Goal: Task Accomplishment & Management: Use online tool/utility

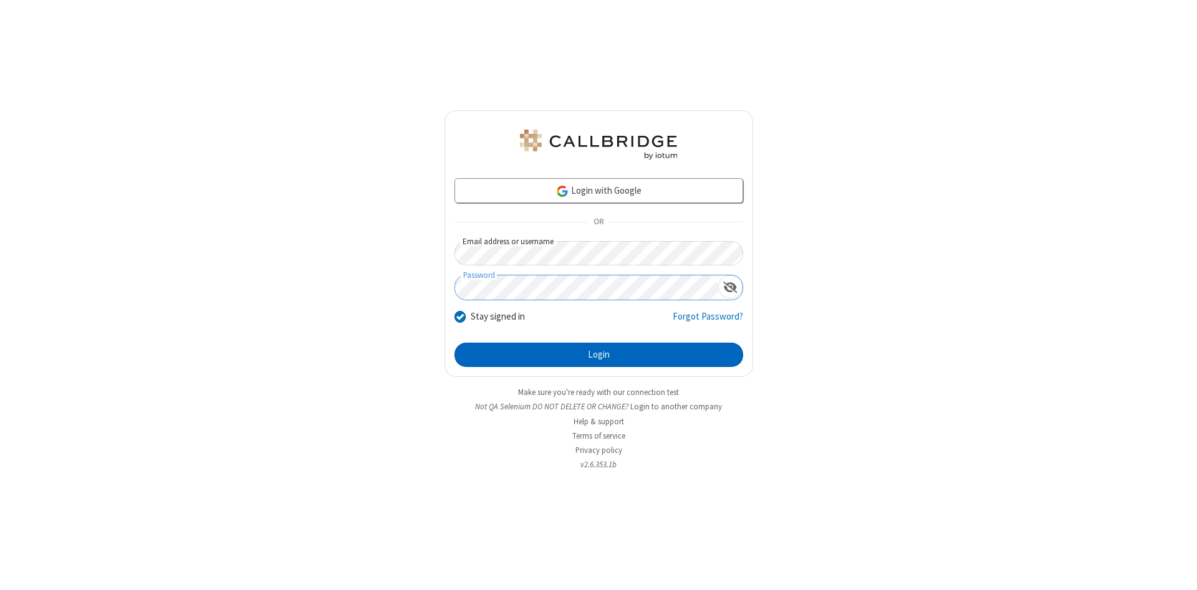
click at [598, 355] on button "Login" at bounding box center [598, 355] width 289 height 25
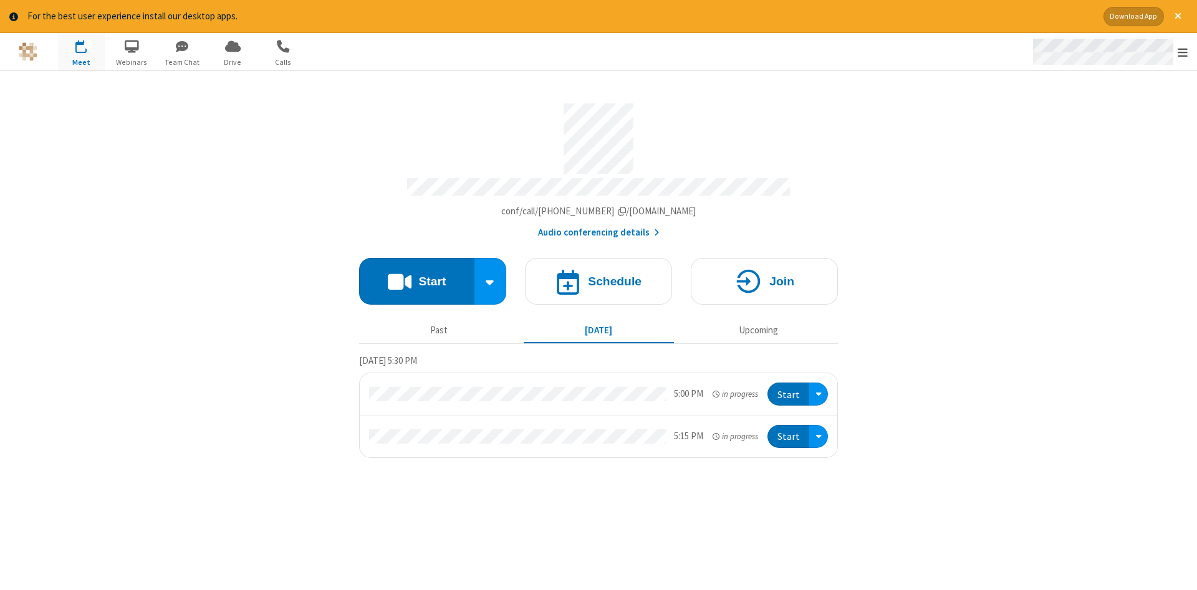
click at [1183, 52] on span "Open menu" at bounding box center [1183, 52] width 10 height 12
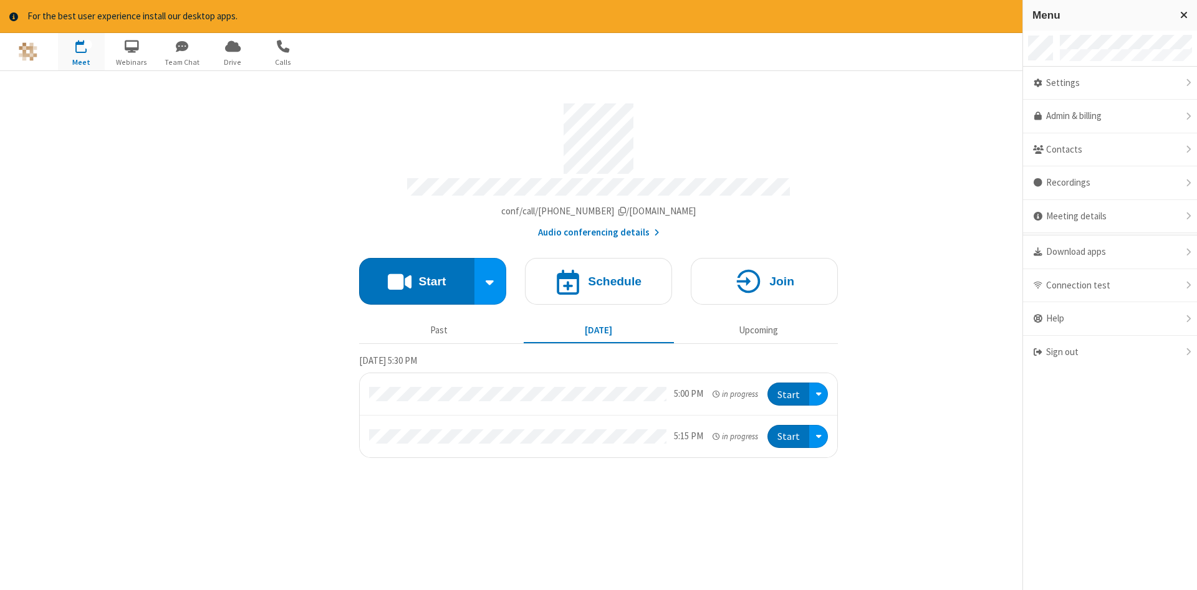
click at [81, 51] on span "button" at bounding box center [81, 46] width 47 height 21
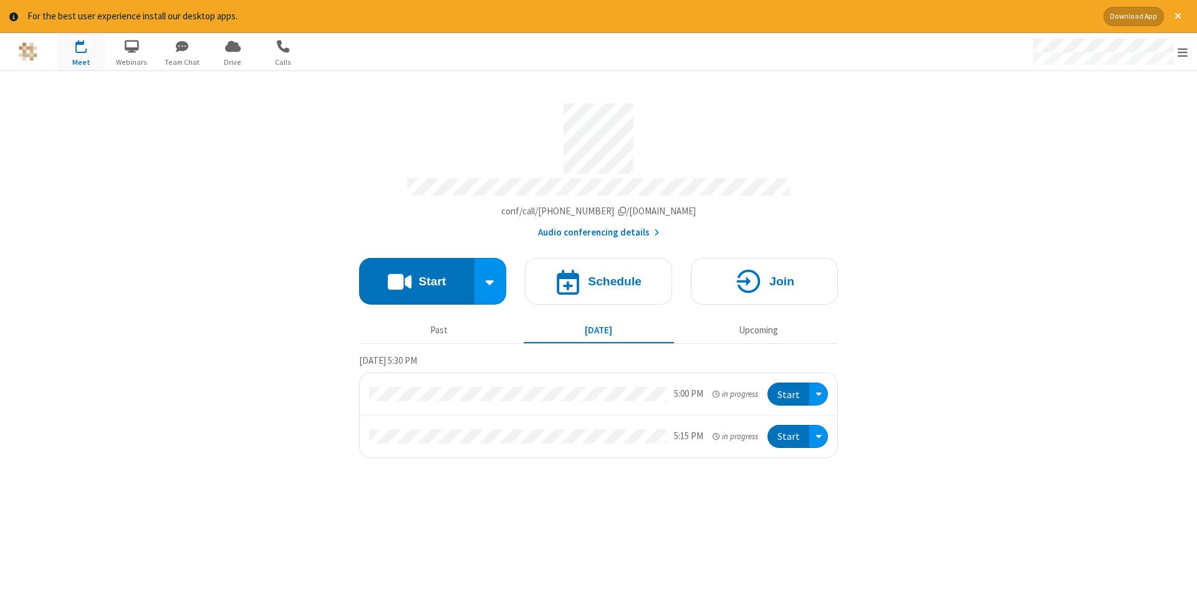
click at [81, 51] on span "button" at bounding box center [81, 46] width 47 height 21
click at [598, 277] on h4 "Schedule" at bounding box center [615, 282] width 54 height 12
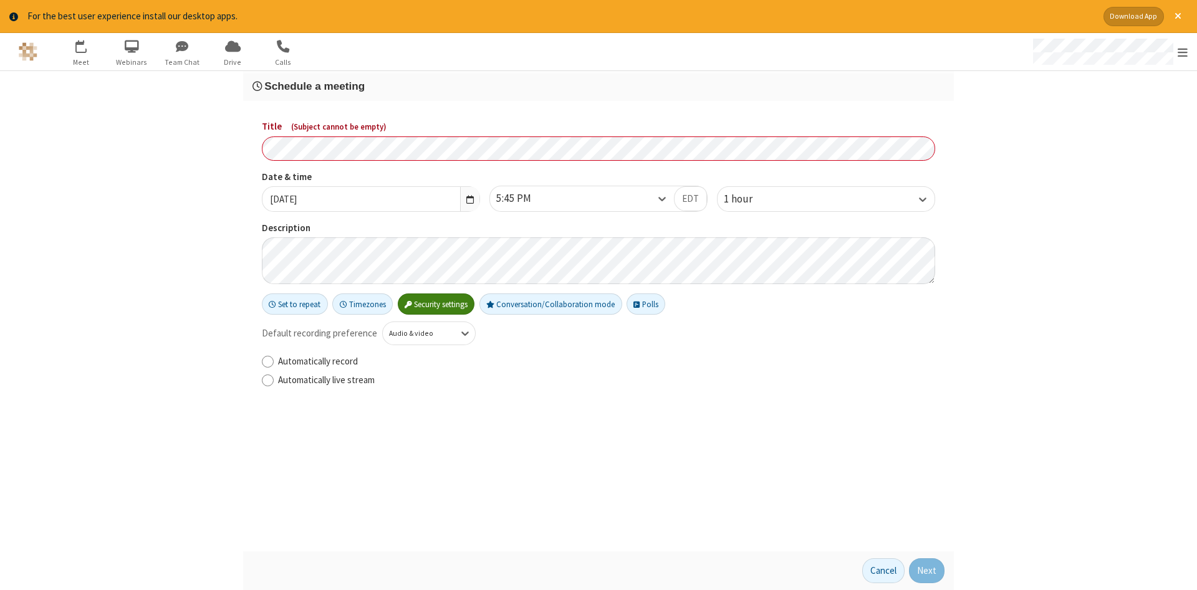
click at [598, 85] on h3 "Schedule a meeting" at bounding box center [598, 86] width 692 height 12
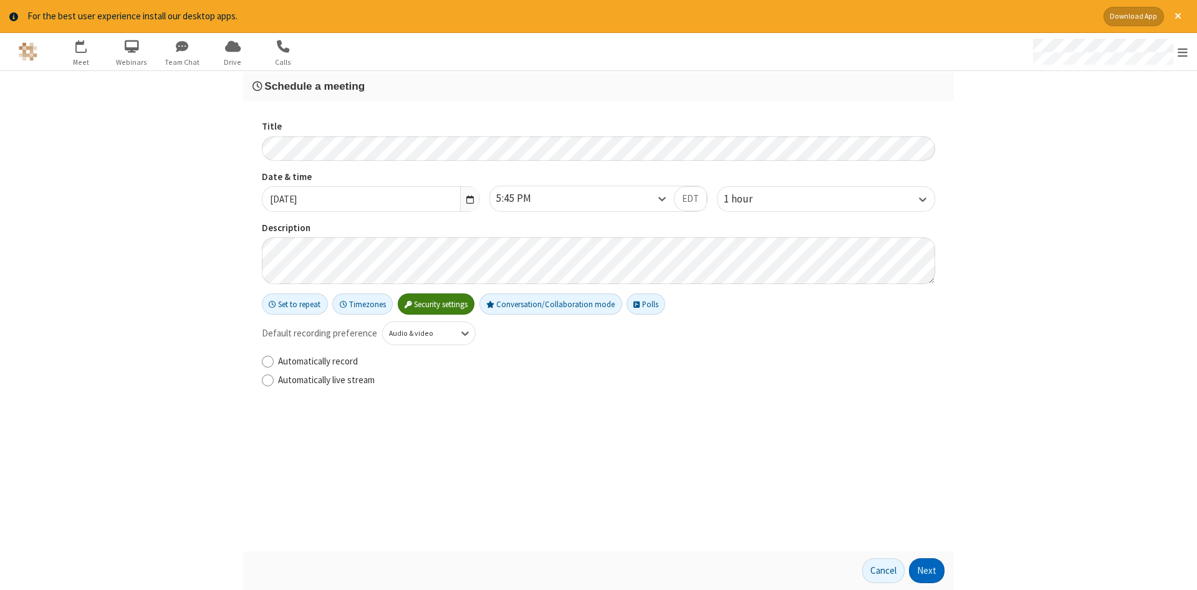
click at [927, 571] on button "Next" at bounding box center [927, 571] width 36 height 25
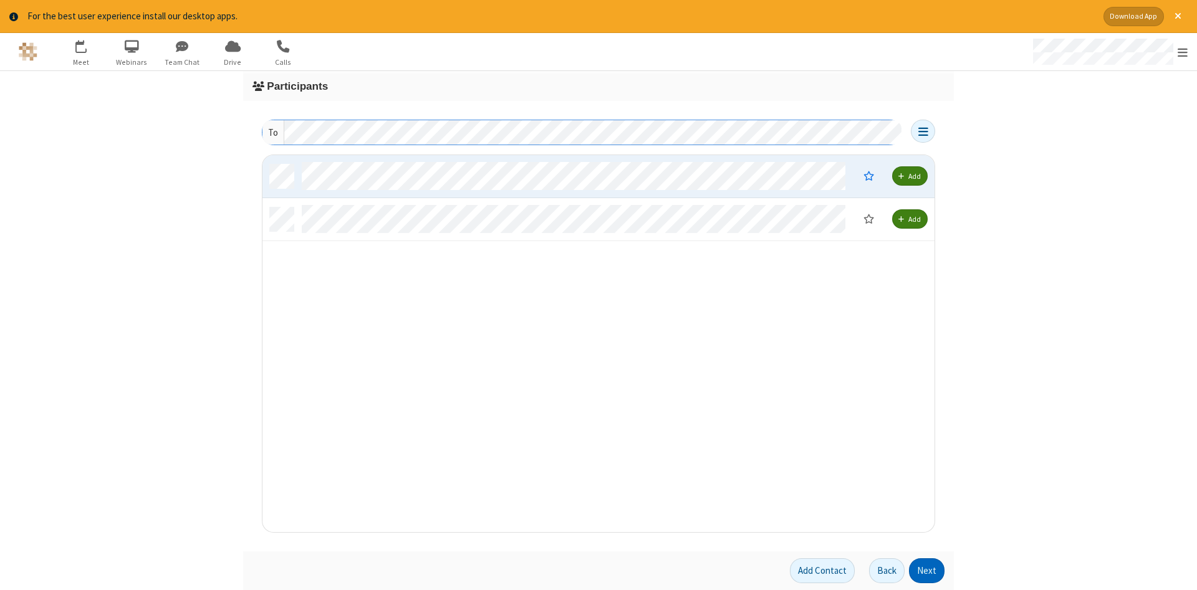
click at [927, 571] on button "Next" at bounding box center [927, 571] width 36 height 25
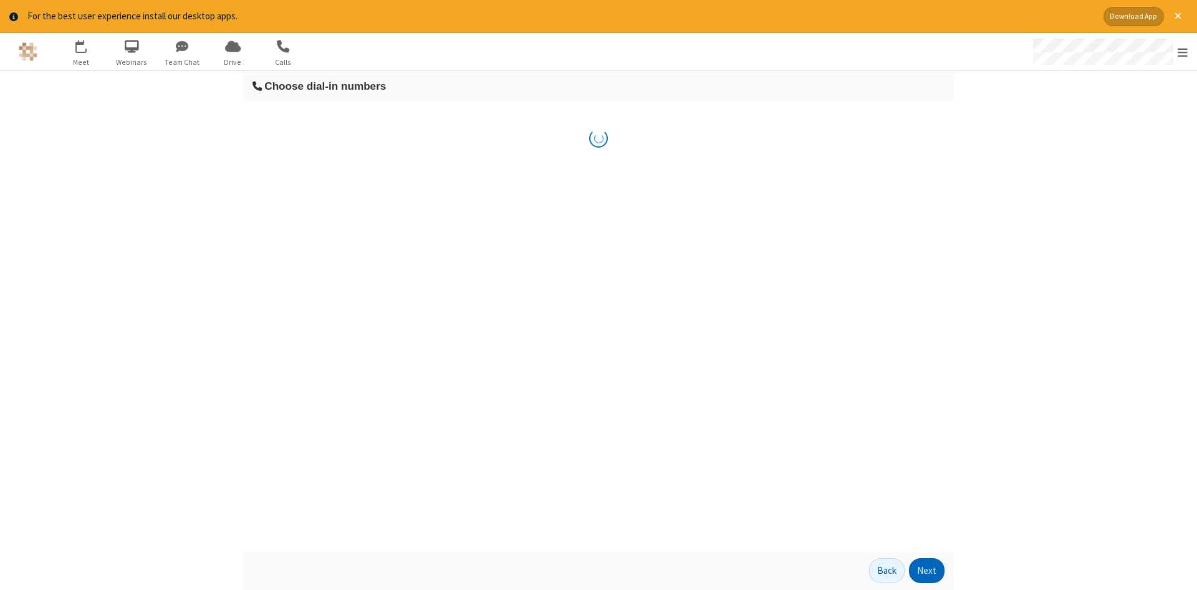
click at [927, 571] on button "Next" at bounding box center [927, 571] width 36 height 25
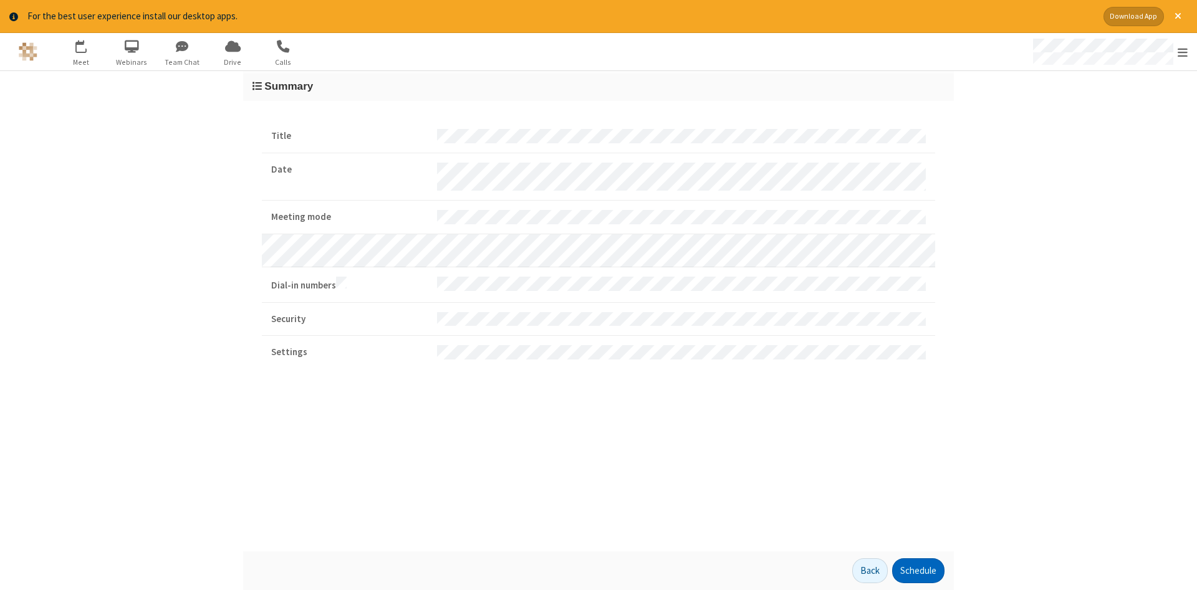
click at [918, 571] on button "Schedule" at bounding box center [918, 571] width 52 height 25
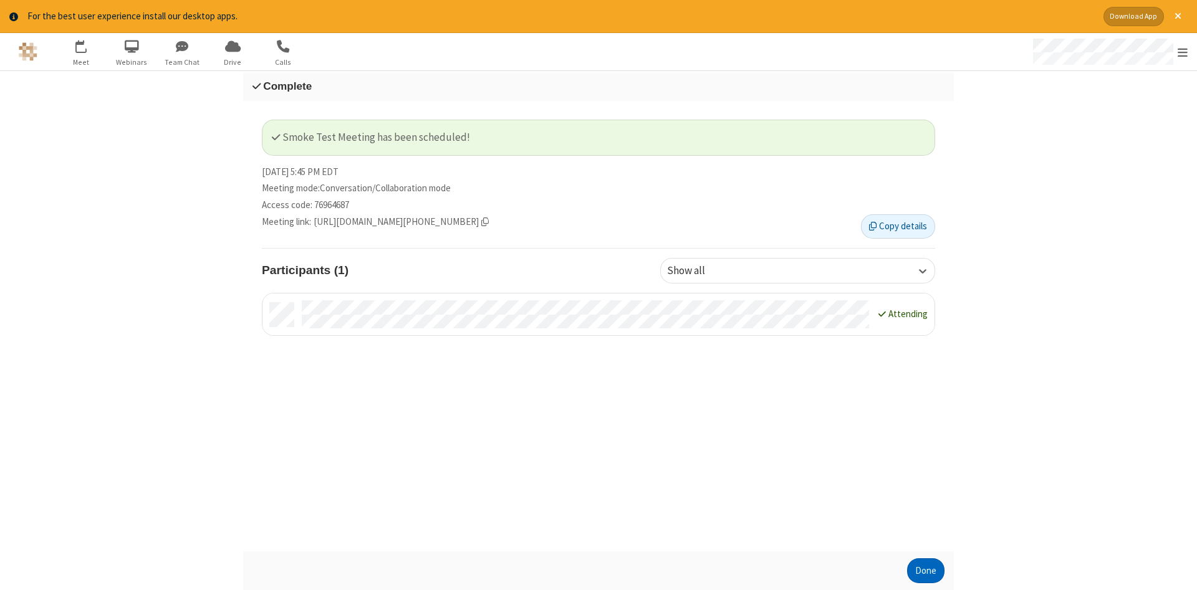
click at [926, 571] on button "Done" at bounding box center [925, 571] width 37 height 25
